Goal: Information Seeking & Learning: Learn about a topic

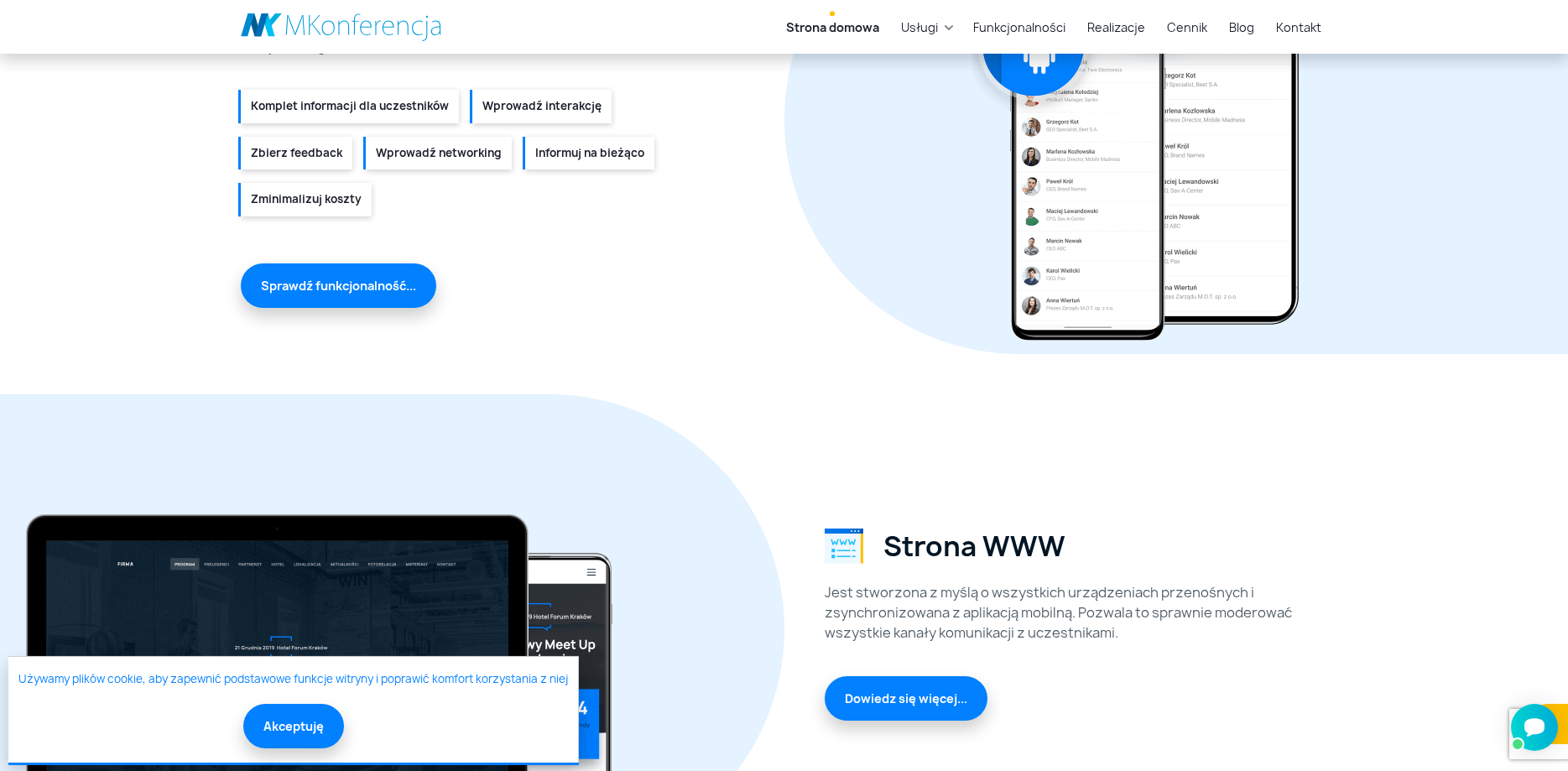
scroll to position [2054, 0]
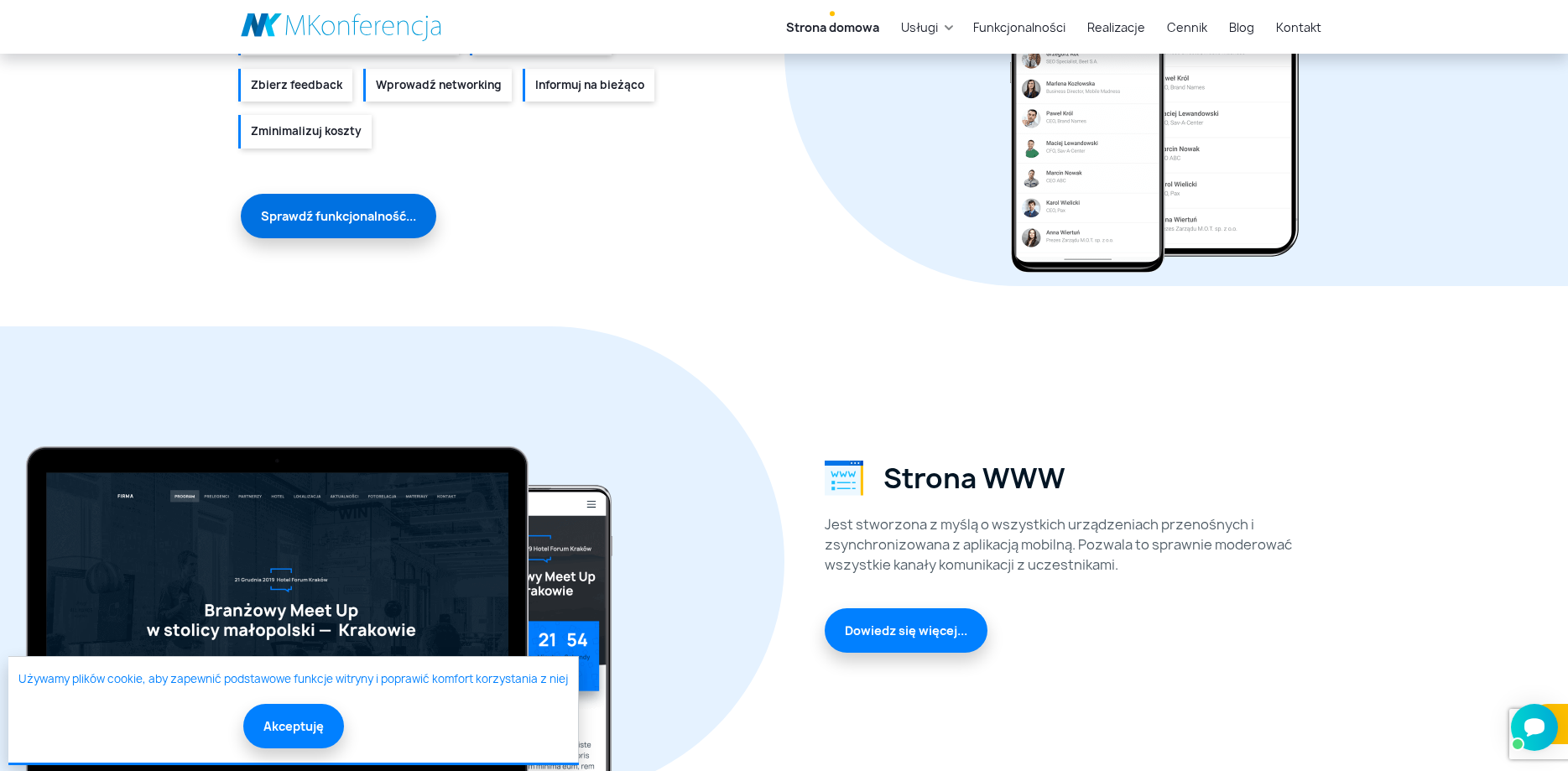
click at [424, 210] on link "Sprawdź funkcjonalność..." at bounding box center [338, 216] width 195 height 45
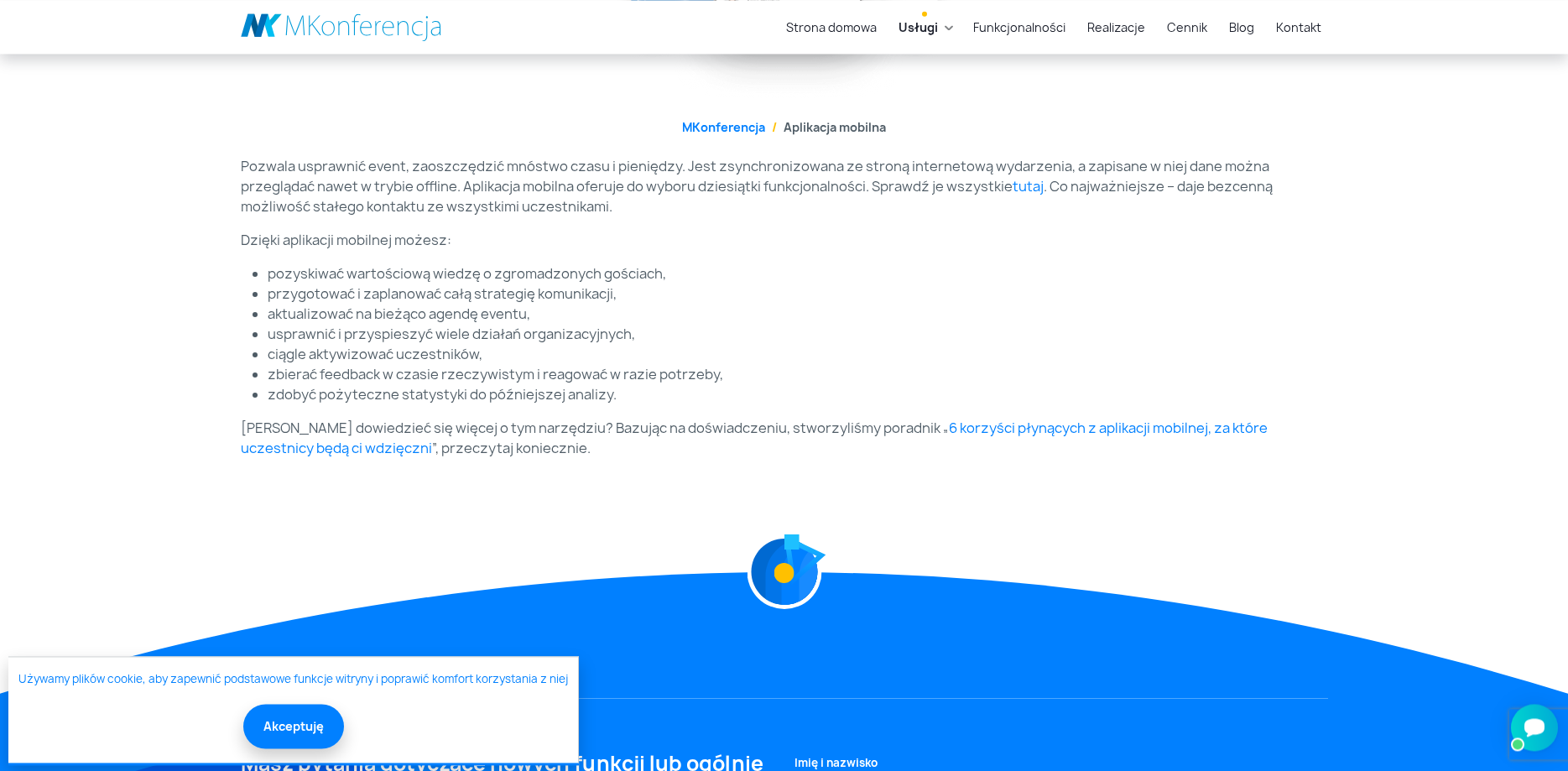
scroll to position [483, 0]
click at [1026, 182] on link "tutaj" at bounding box center [1028, 186] width 31 height 19
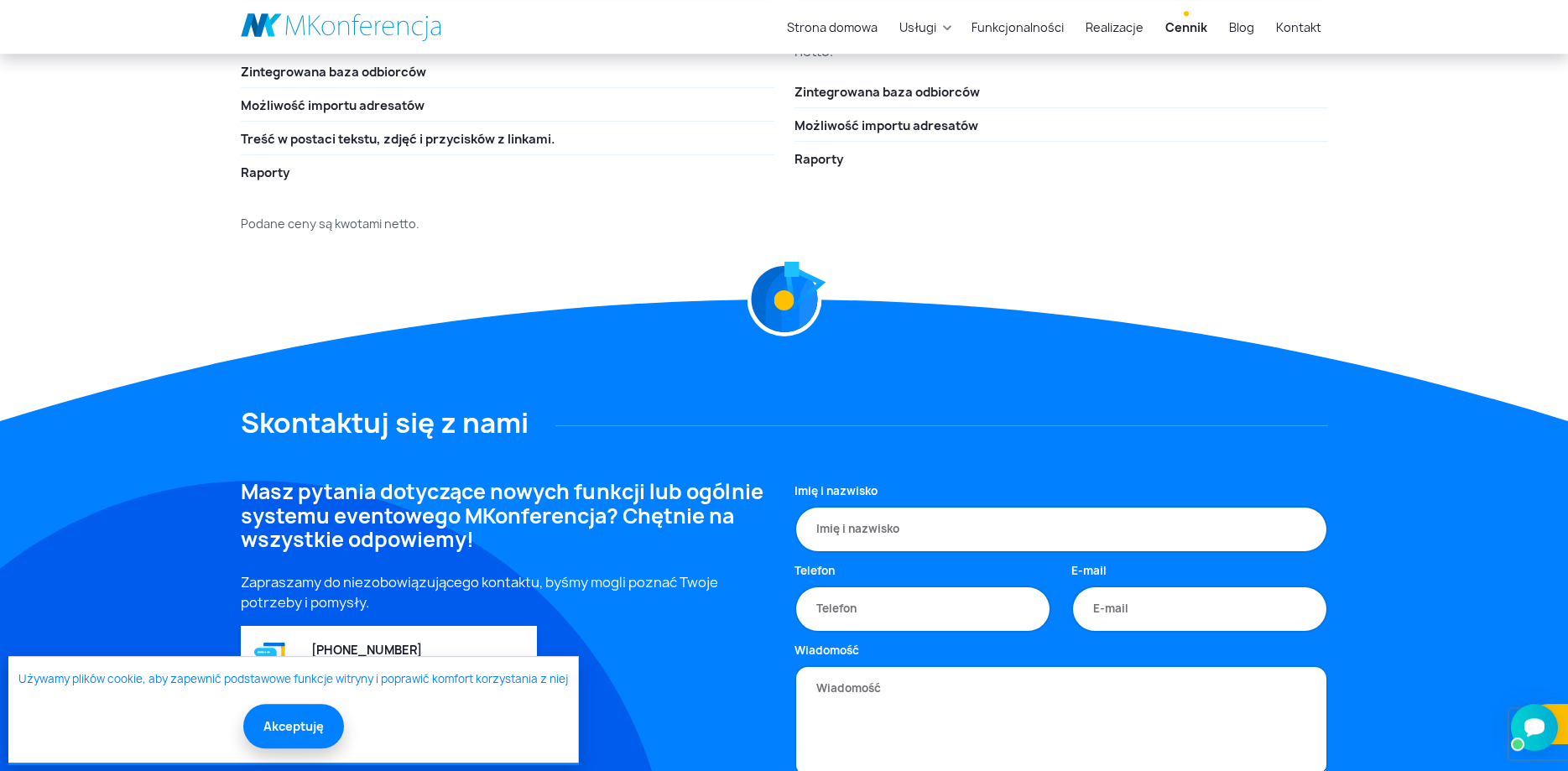
scroll to position [3165, 0]
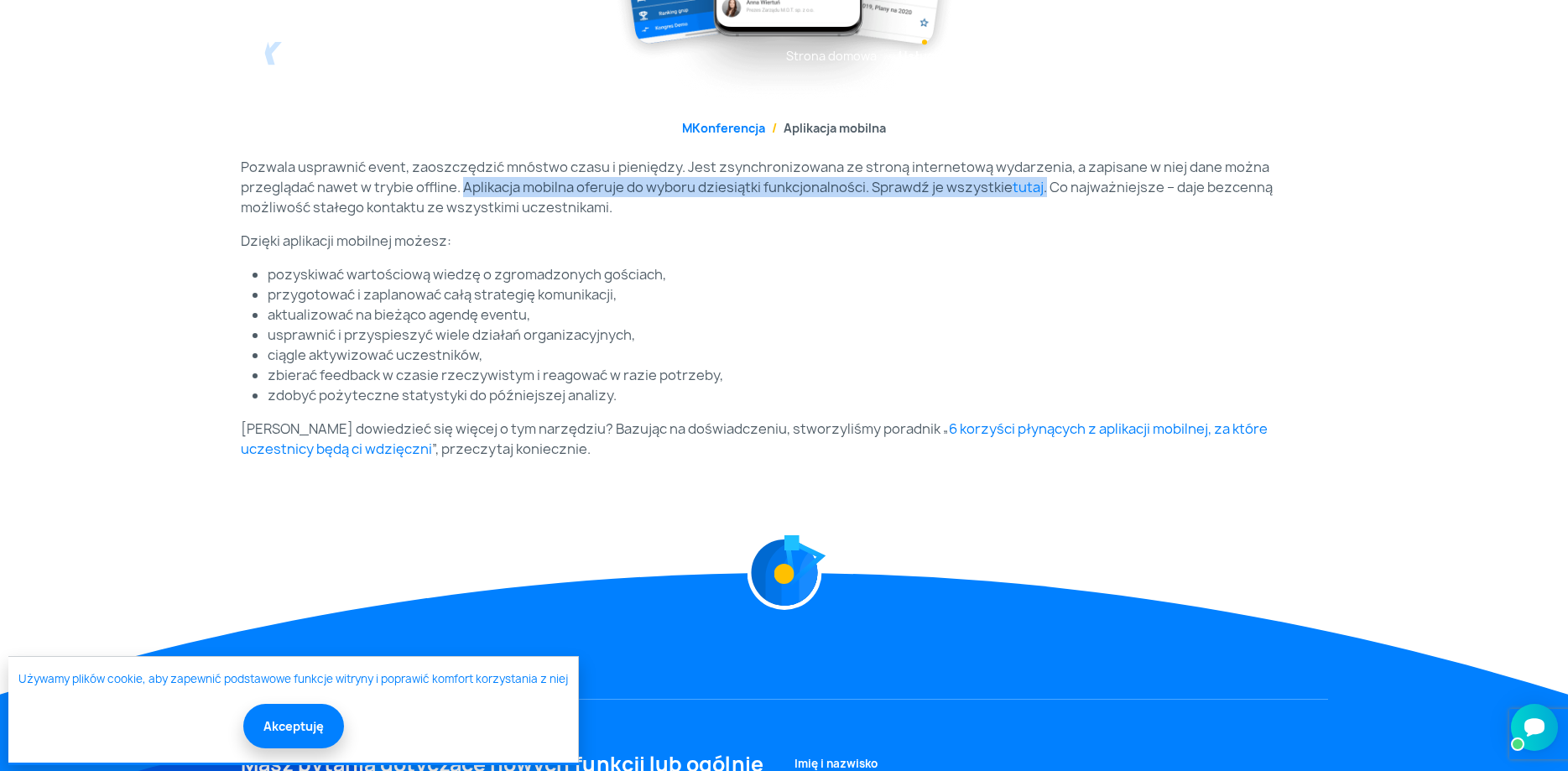
drag, startPoint x: 526, startPoint y: 179, endPoint x: 1045, endPoint y: 189, distance: 519.1
click at [1045, 189] on p "Pozwala usprawnić event, zaoszczędzić mnóstwo czasu i pieniędzy. Jest zsynchron…" at bounding box center [784, 187] width 1088 height 61
copy p "Aplikacja mobilna oferuje do wyboru dziesiątki funkcjonalności. Sprawdź je wszy…"
